Goal: Information Seeking & Learning: Learn about a topic

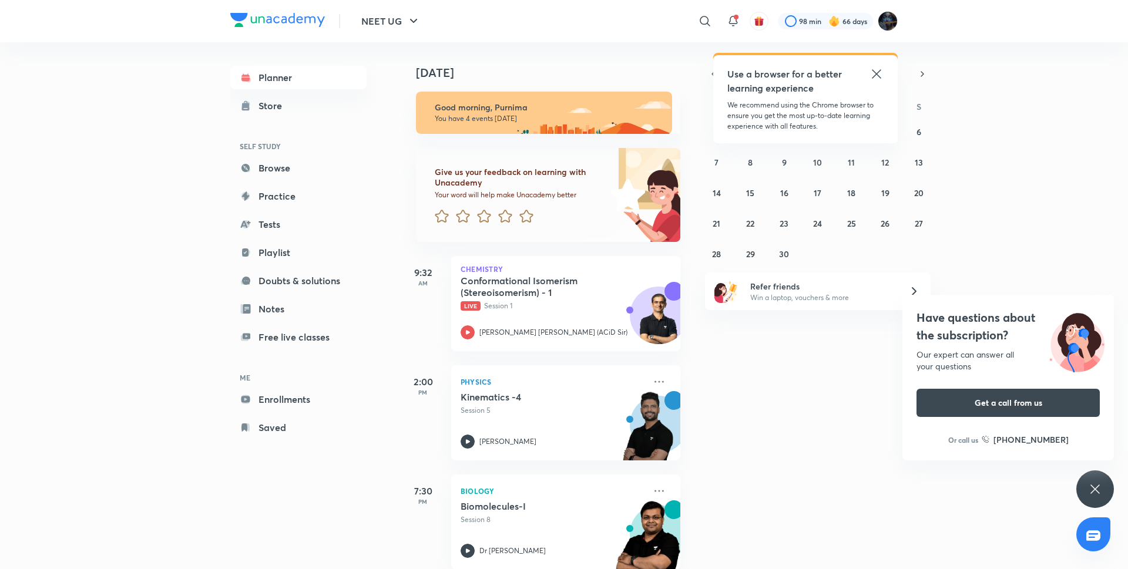
drag, startPoint x: 691, startPoint y: 299, endPoint x: 696, endPoint y: 324, distance: 25.7
click at [696, 324] on div "[DATE] Good morning, Purnima You have 4 events [DATE] Give us your feedback on …" at bounding box center [763, 305] width 726 height 527
click at [709, 27] on icon at bounding box center [705, 21] width 14 height 14
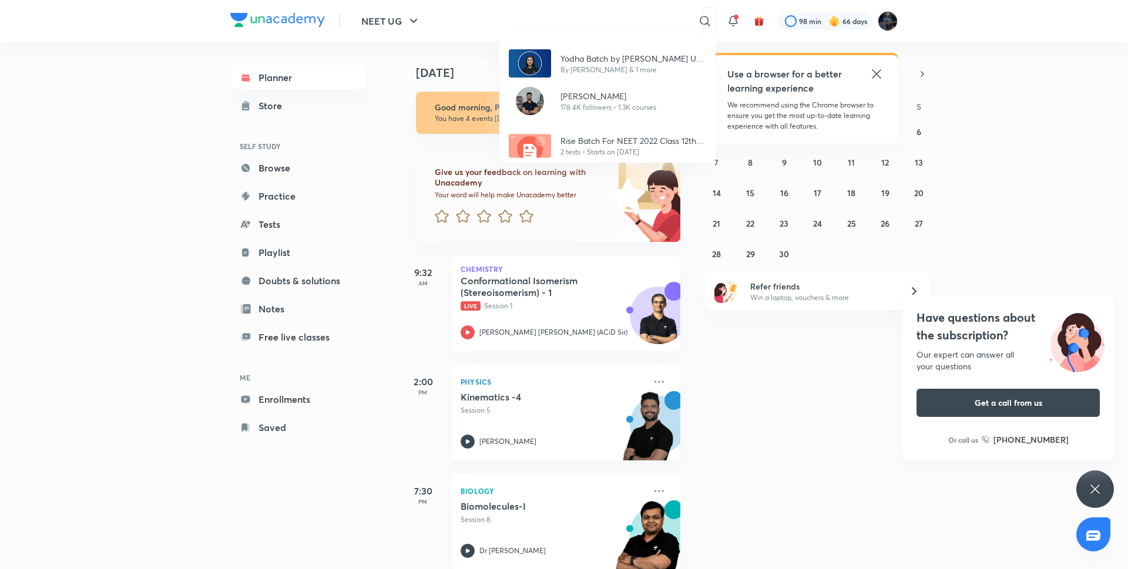
click at [648, 18] on div "Yodha Batch by [PERSON_NAME] UG - 2026 By [PERSON_NAME] & 1 more [PERSON_NAME] …" at bounding box center [564, 284] width 1128 height 569
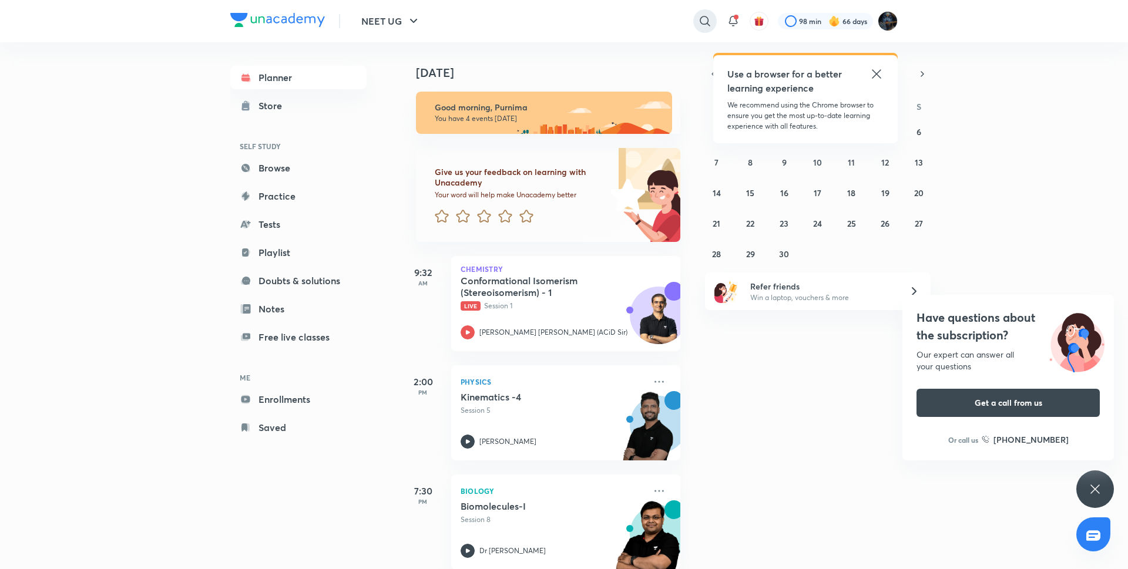
click at [698, 25] on icon at bounding box center [705, 21] width 14 height 14
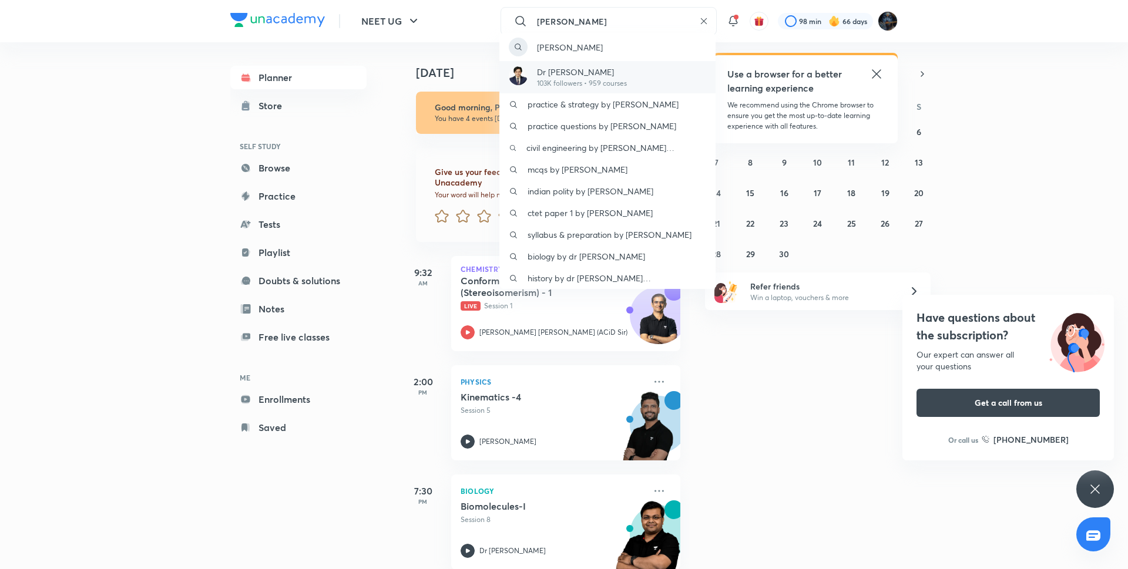
type input "[PERSON_NAME]"
click at [619, 81] on p "103K followers • 959 courses" at bounding box center [582, 83] width 90 height 11
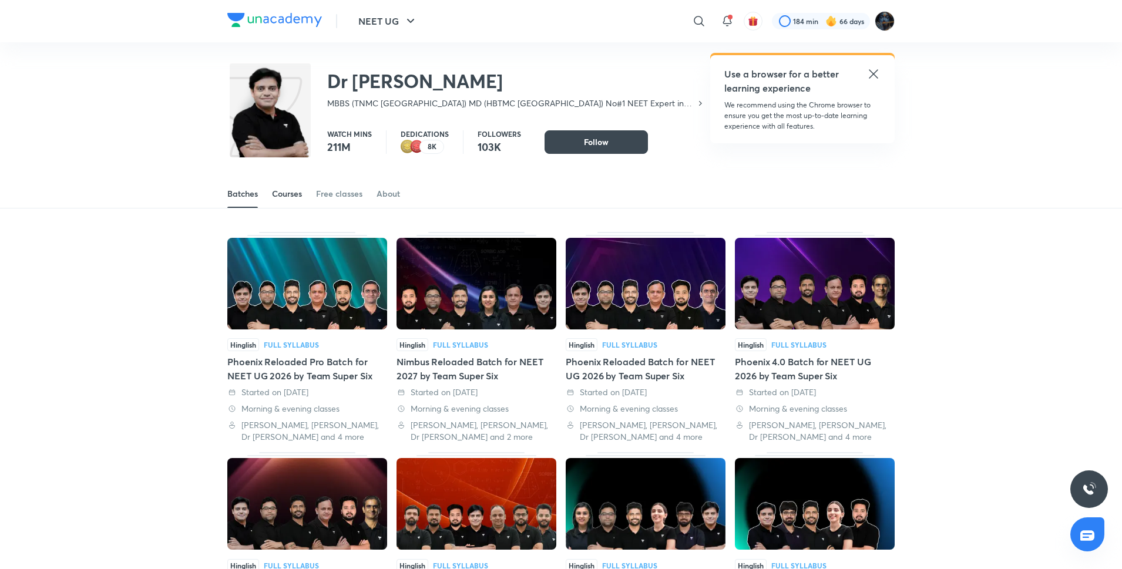
click at [293, 194] on div "Courses" at bounding box center [287, 194] width 30 height 12
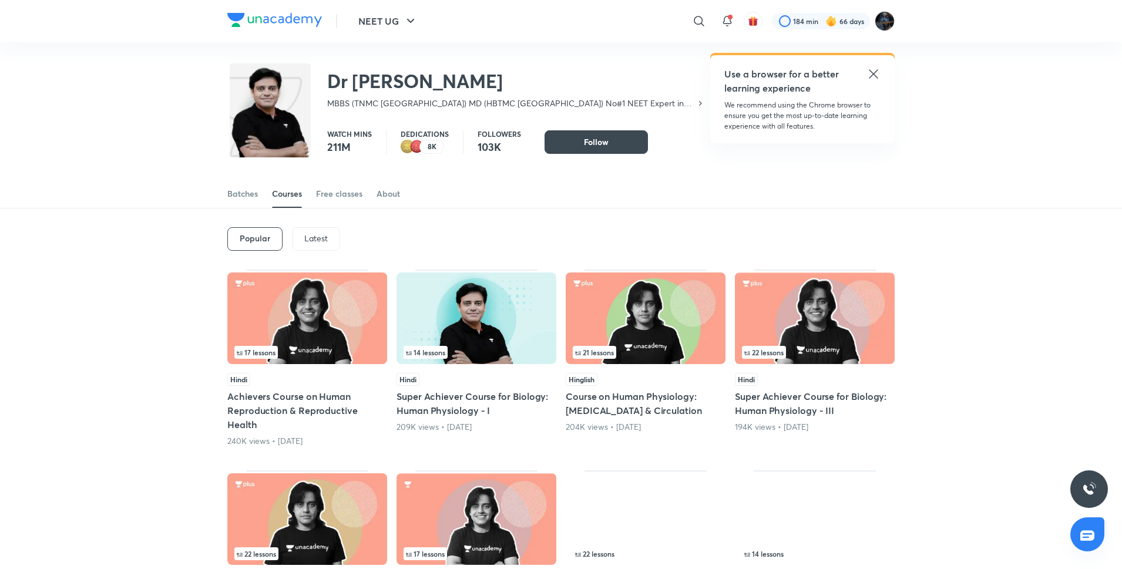
click at [318, 242] on p "Latest" at bounding box center [316, 238] width 24 height 9
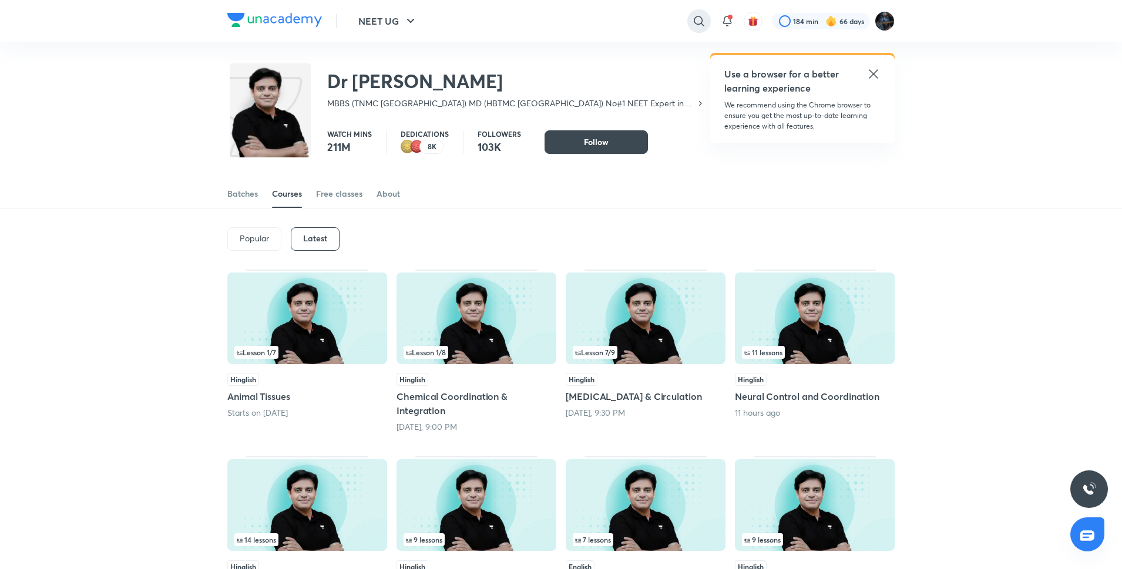
click at [706, 16] on div at bounding box center [700, 21] width 24 height 24
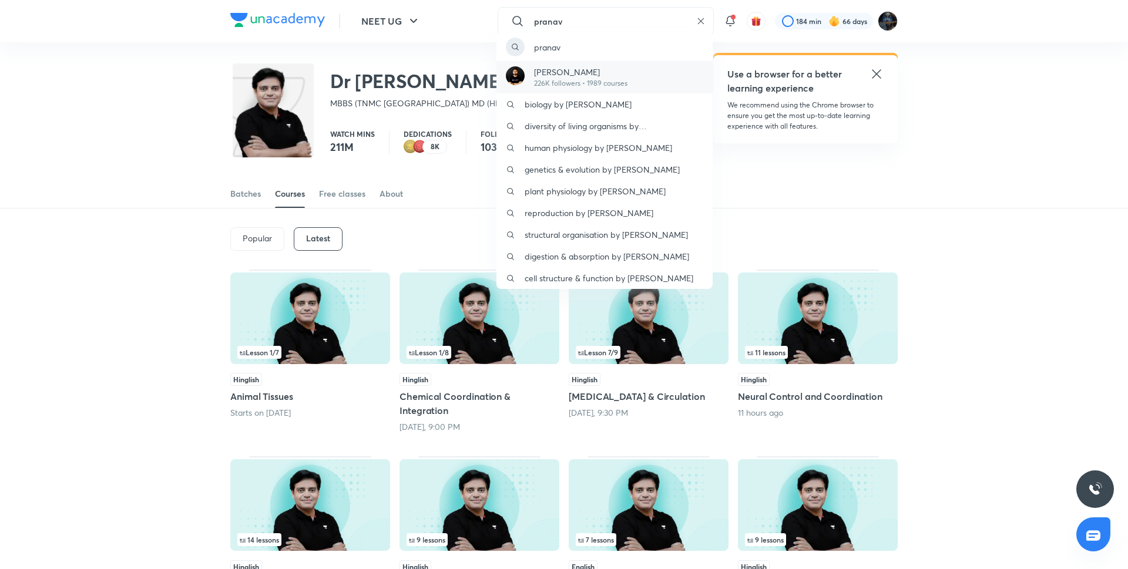
type input "pranav"
click at [597, 83] on p "226K followers • 1989 courses" at bounding box center [580, 83] width 93 height 11
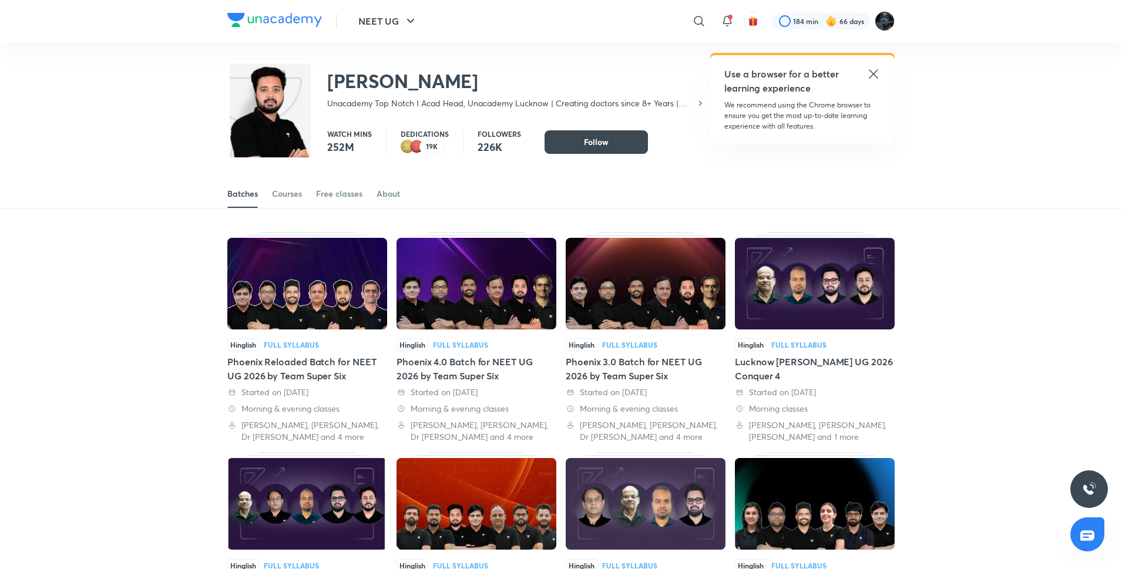
click at [706, 11] on div "​" at bounding box center [704, 21] width 14 height 28
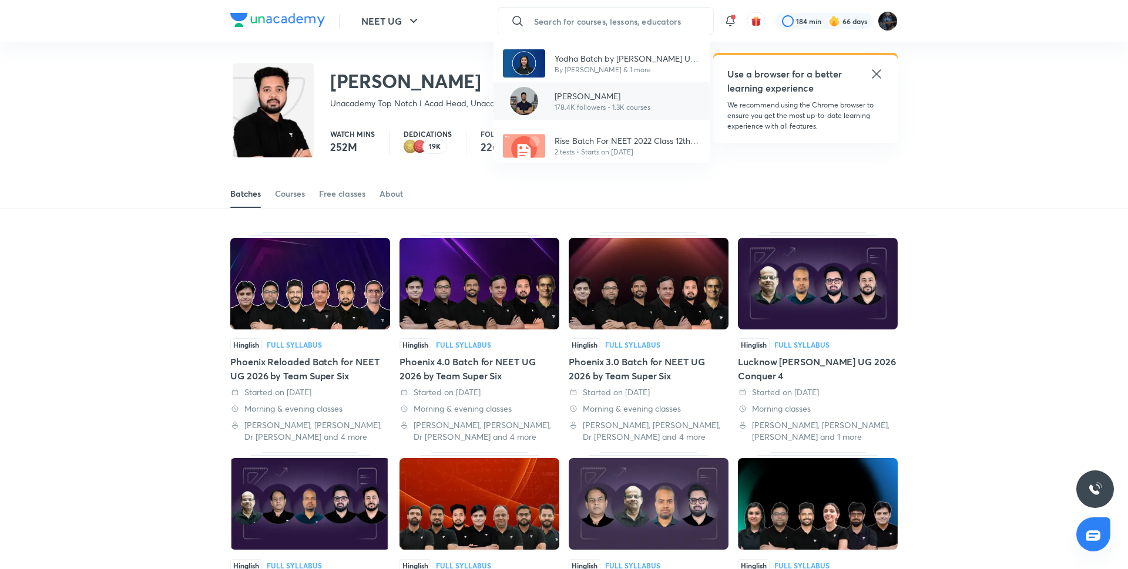
click at [668, 95] on div "[PERSON_NAME][DEMOGRAPHIC_DATA] 178.4K followers • 1.3K courses" at bounding box center [602, 101] width 216 height 38
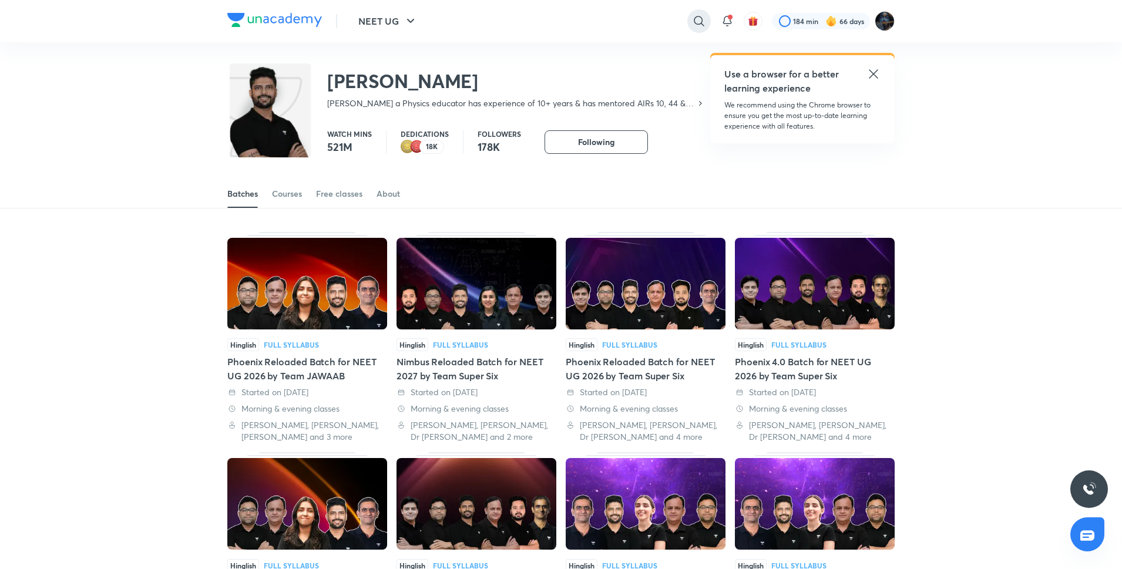
click at [688, 18] on div at bounding box center [700, 21] width 24 height 24
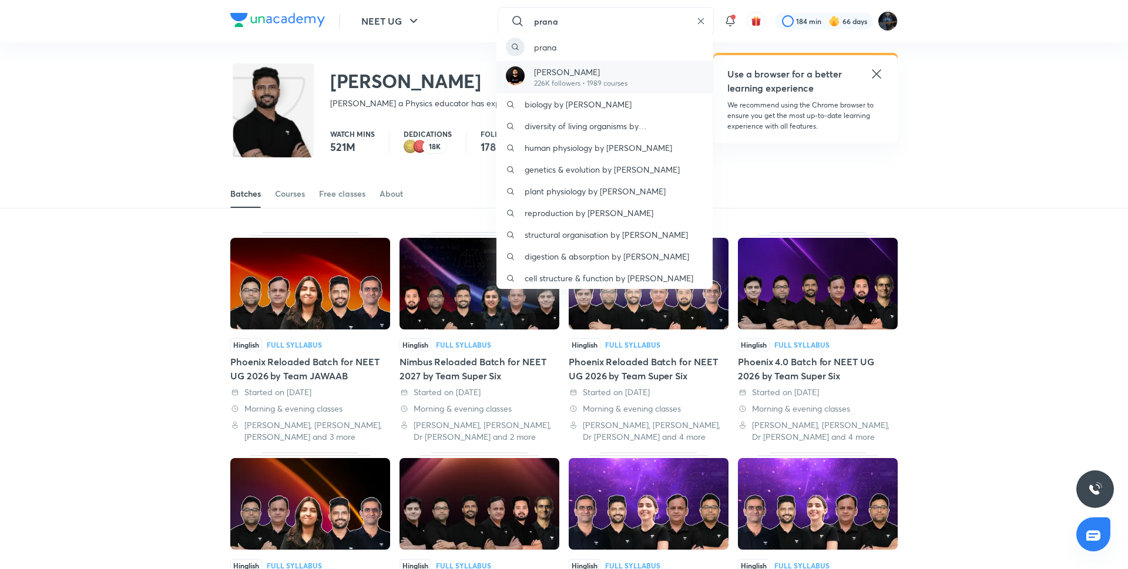
type input "prana"
click at [546, 62] on div "[PERSON_NAME] 226K followers • 1989 courses" at bounding box center [605, 77] width 216 height 32
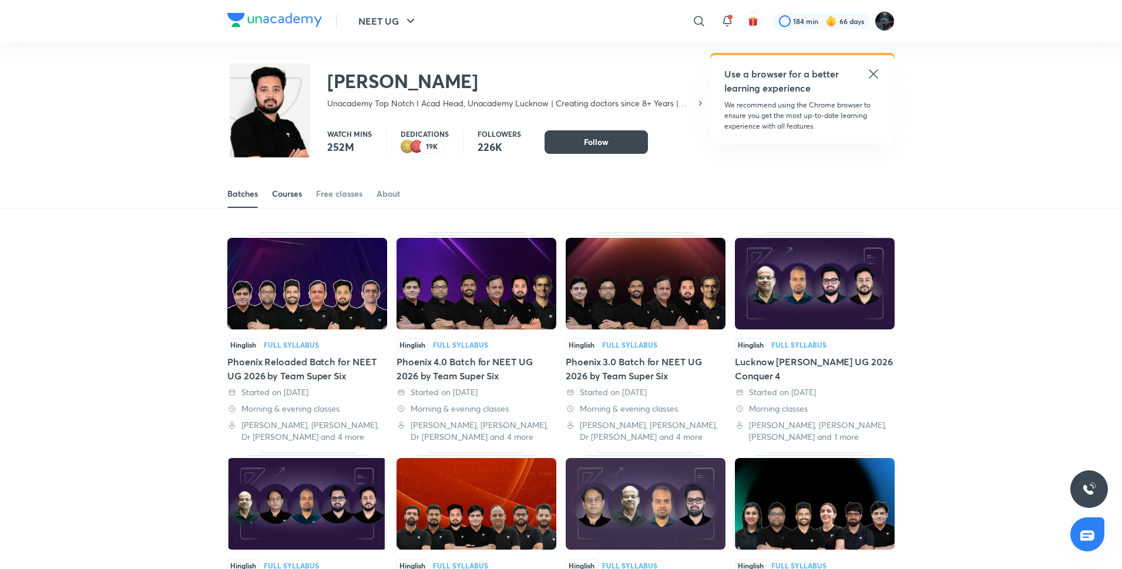
click at [296, 197] on div "Courses" at bounding box center [287, 194] width 30 height 12
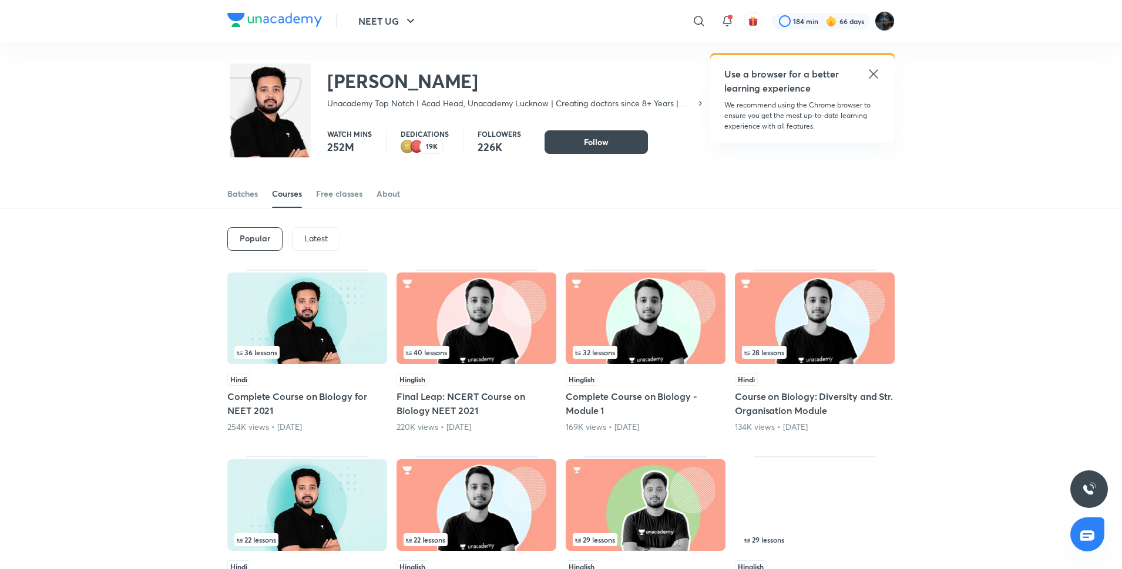
click at [317, 240] on p "Latest" at bounding box center [316, 238] width 24 height 9
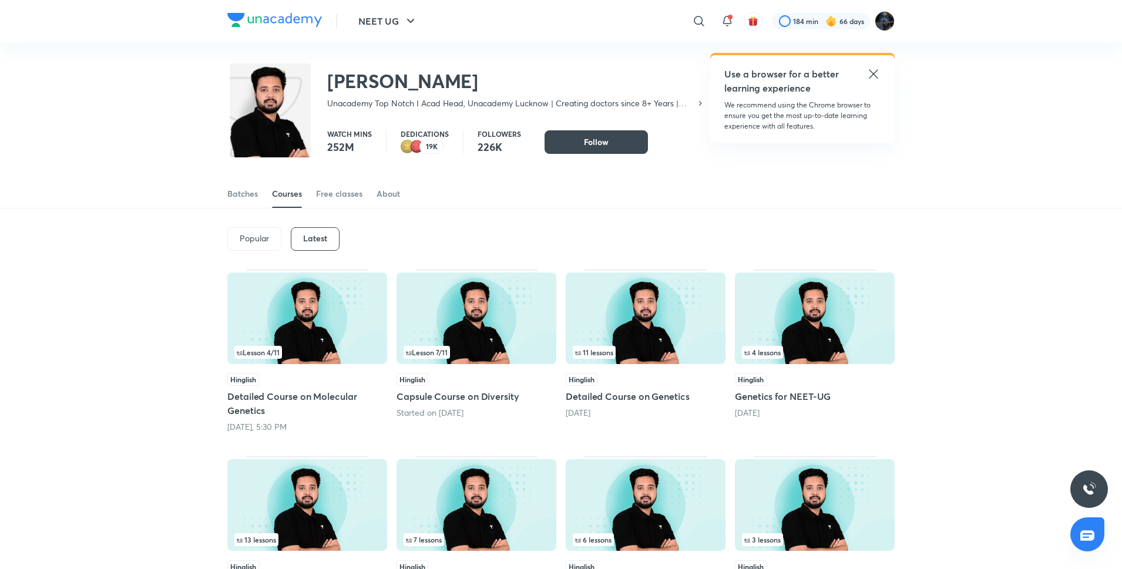
click at [519, 327] on img at bounding box center [477, 319] width 160 height 92
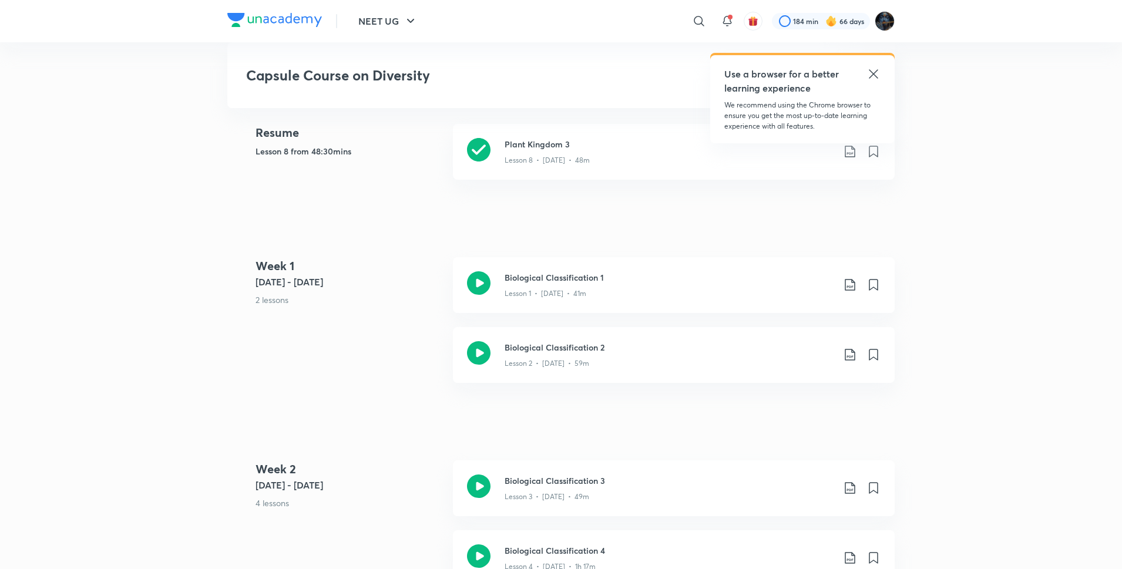
scroll to position [489, 0]
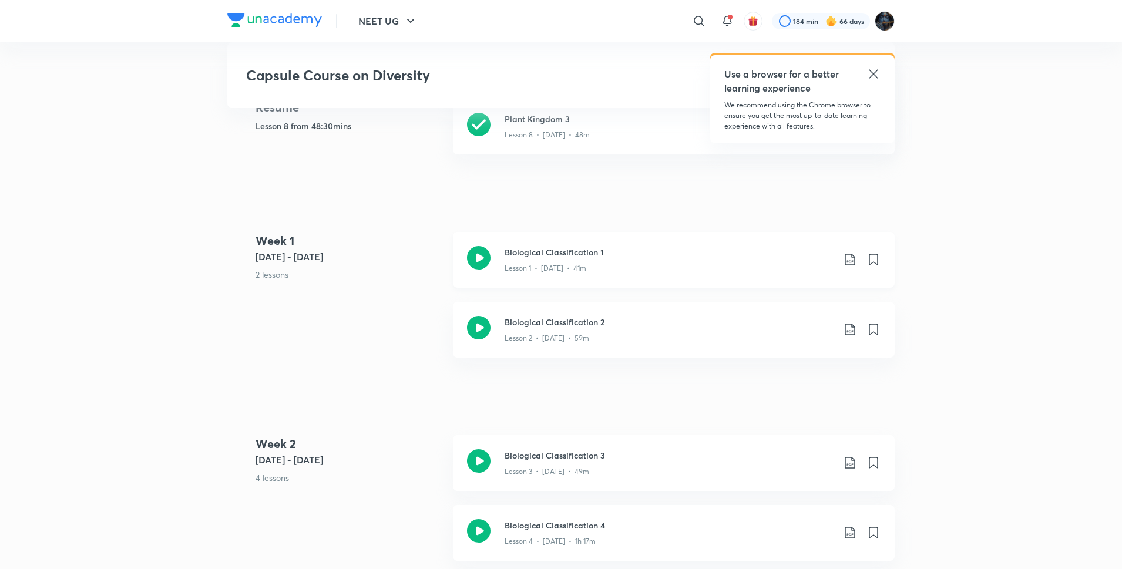
click at [483, 257] on icon at bounding box center [479, 258] width 24 height 24
